Goal: Task Accomplishment & Management: Use online tool/utility

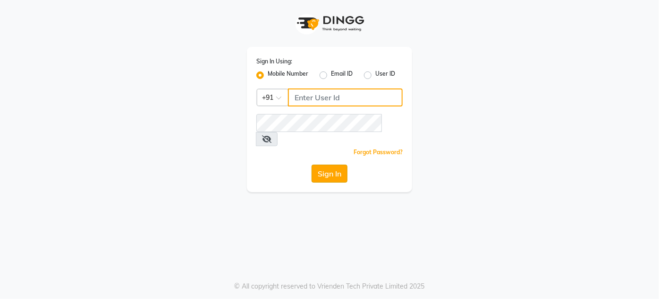
type input "7775066332"
click at [312, 164] on button "Sign In" at bounding box center [330, 173] width 36 height 18
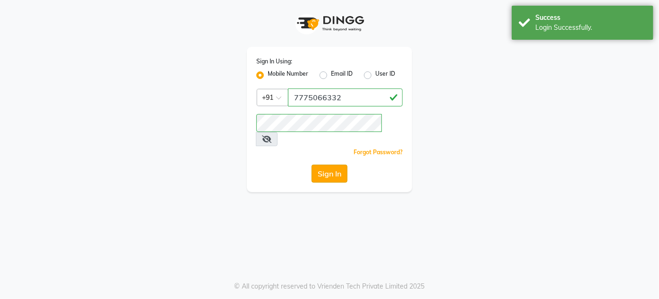
select select "service"
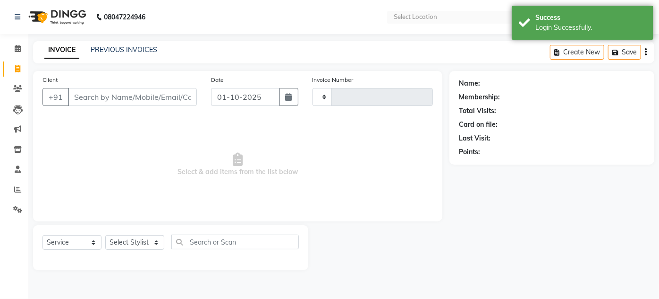
select select "en"
select select "903"
type input "1690"
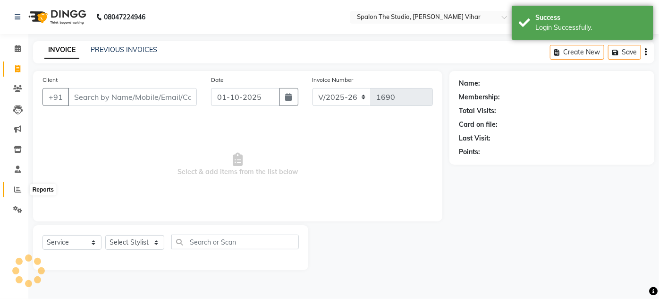
click at [17, 189] on icon at bounding box center [17, 189] width 7 height 7
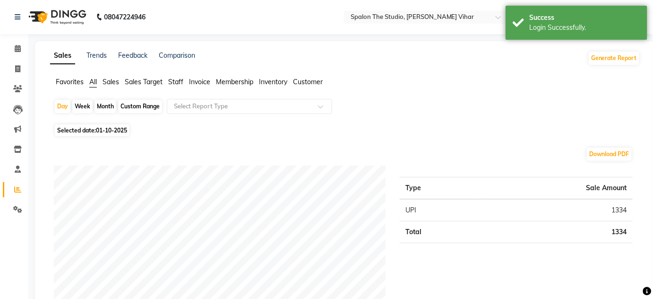
click at [110, 105] on div "Month" at bounding box center [105, 106] width 22 height 13
select select "10"
select select "2025"
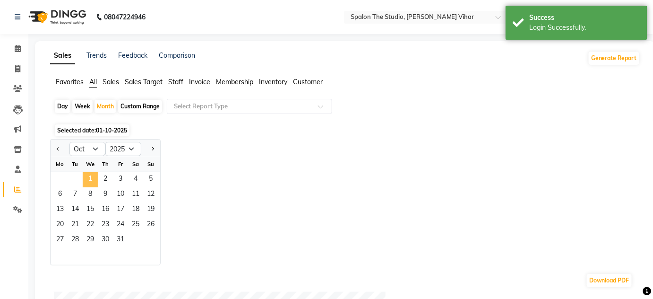
click at [85, 184] on span "1" at bounding box center [90, 179] width 15 height 15
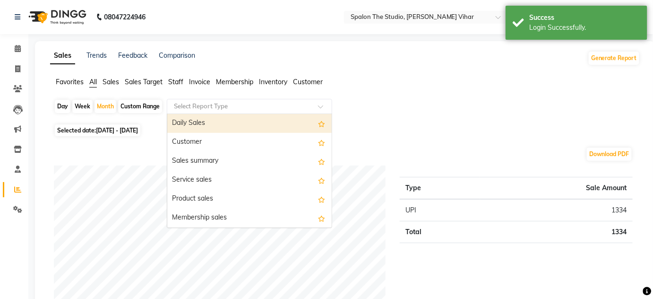
click at [190, 113] on ng-select "Select Report Type Daily Sales Customer Sales summary Service sales Product sal…" at bounding box center [249, 106] width 165 height 15
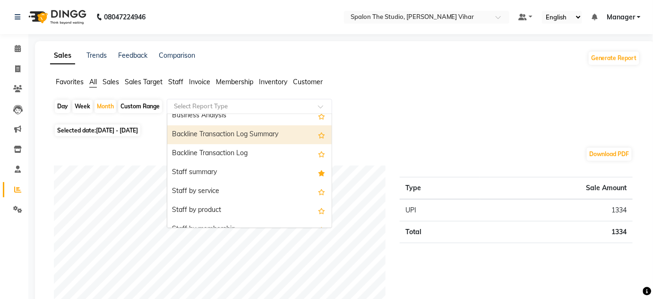
scroll to position [257, 0]
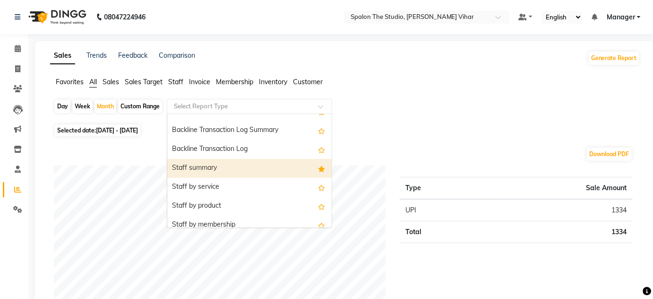
click at [244, 165] on div "Staff summary" at bounding box center [249, 168] width 164 height 19
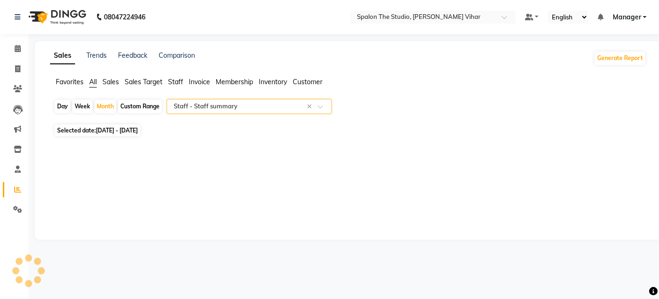
select select "filtered_report"
select select "pdf"
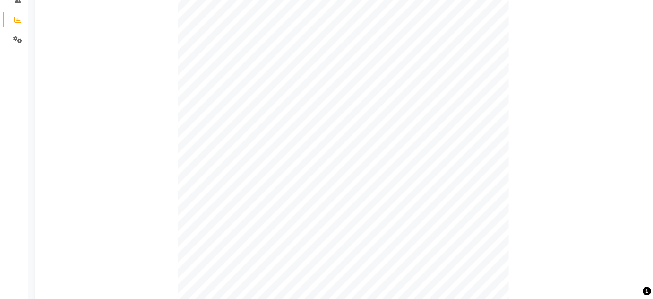
scroll to position [171, 0]
